Goal: Obtain resource: Download file/media

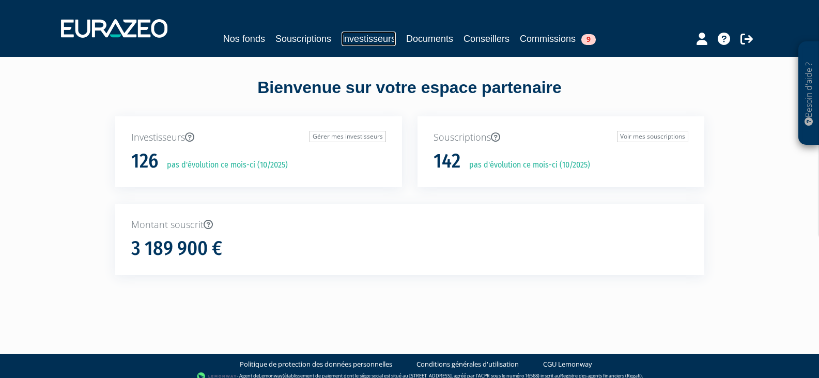
click at [348, 43] on link "Investisseurs" at bounding box center [369, 39] width 54 height 14
click at [301, 30] on div "Nos fonds Souscriptions Investisseurs Documents Conseillers Commissions 9" at bounding box center [409, 28] width 713 height 38
click at [301, 35] on link "Souscriptions" at bounding box center [303, 39] width 56 height 14
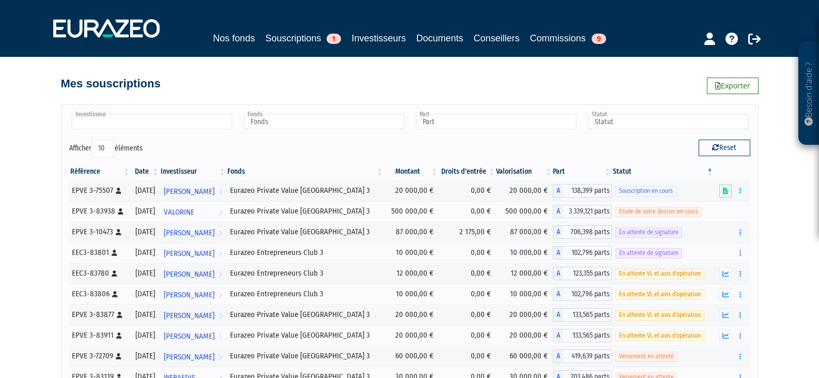
click at [188, 120] on input "text" at bounding box center [152, 121] width 160 height 15
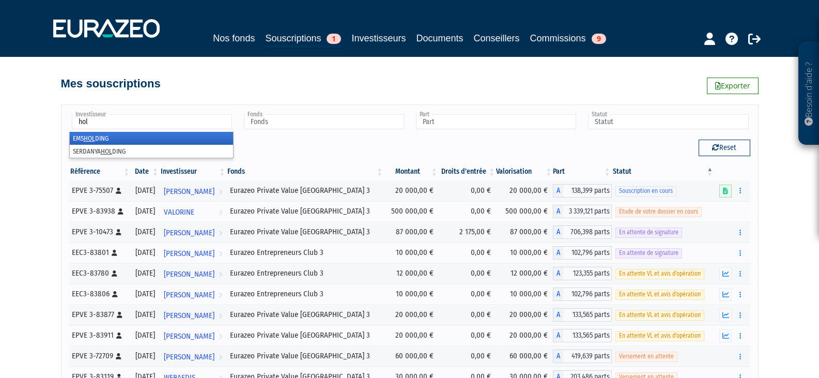
type input "hol"
click at [87, 137] on em "HOL" at bounding box center [89, 138] width 11 height 8
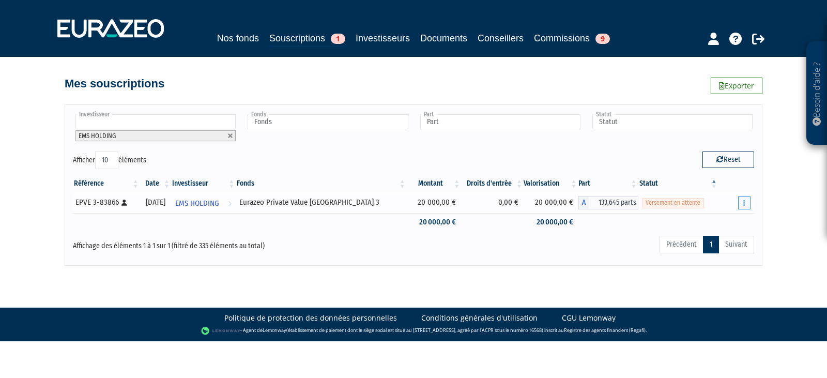
click at [745, 205] on button "button" at bounding box center [744, 202] width 12 height 13
click at [724, 220] on link "Documents" at bounding box center [708, 221] width 77 height 17
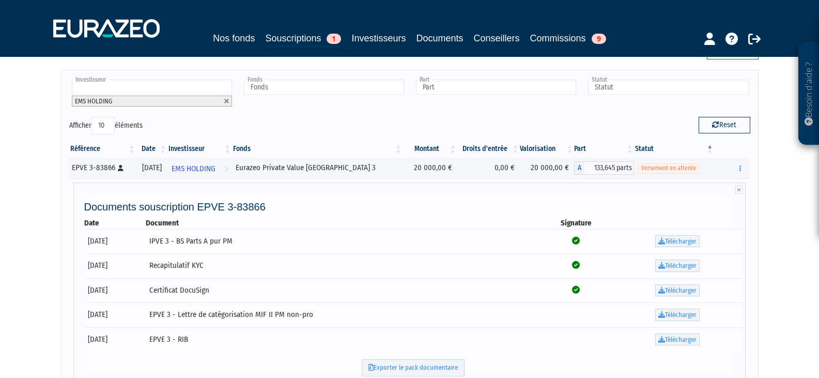
scroll to position [52, 0]
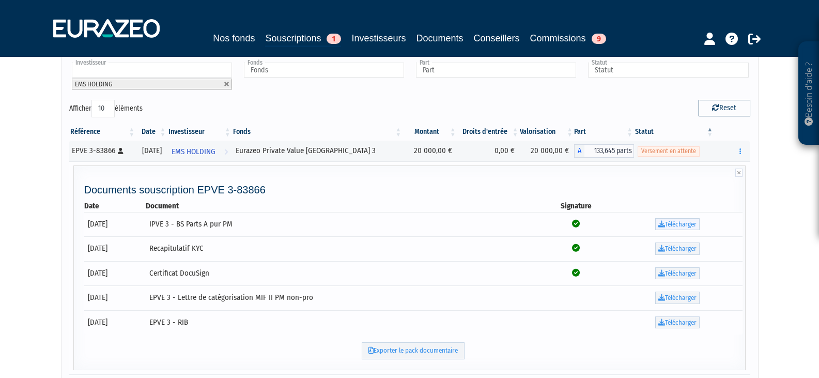
click at [692, 226] on link "Télécharger" at bounding box center [677, 224] width 44 height 12
